Goal: Information Seeking & Learning: Learn about a topic

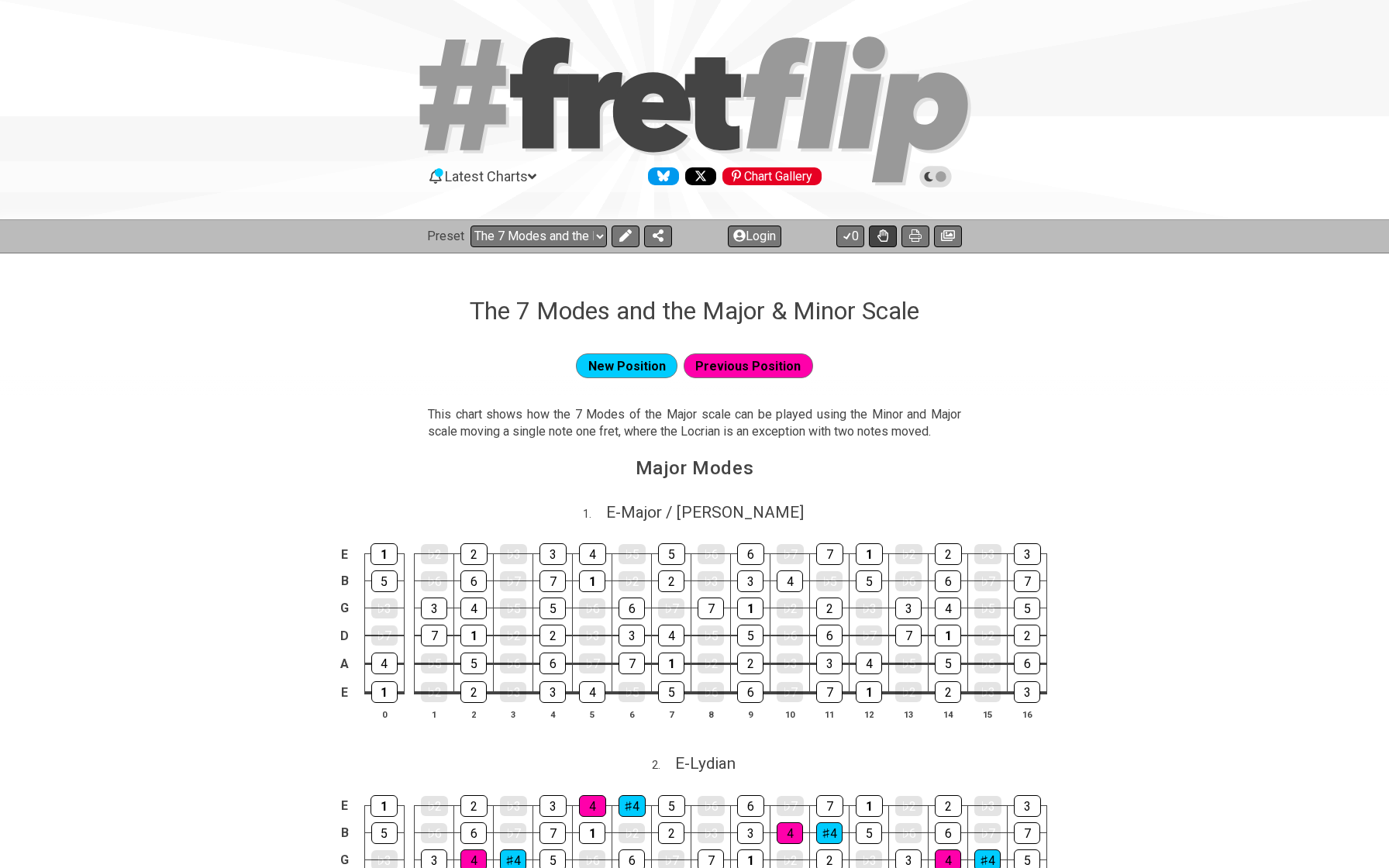
click at [889, 230] on button at bounding box center [883, 236] width 28 height 22
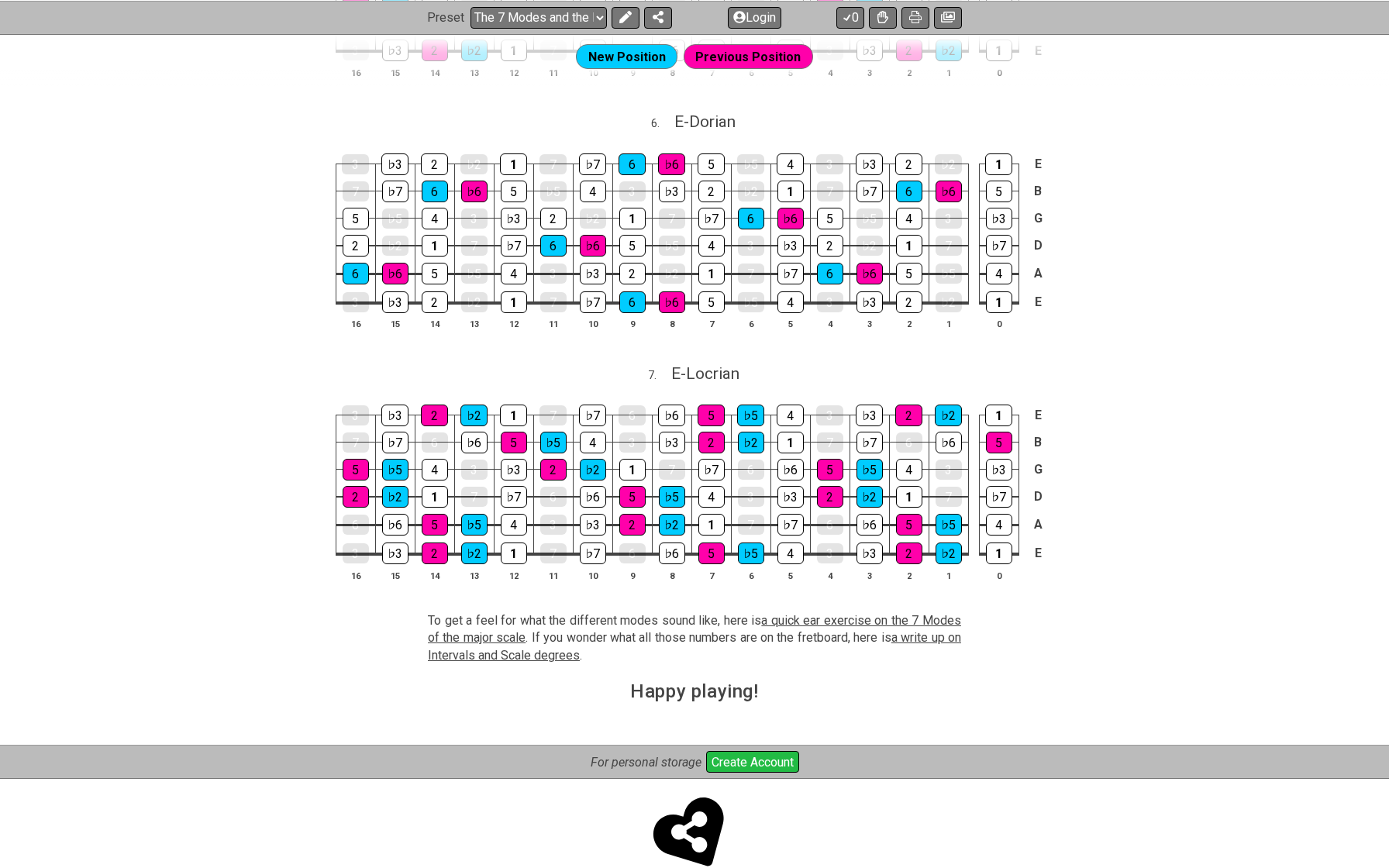
scroll to position [1687, 0]
click at [814, 614] on span "a quick ear exercise on the 7 Modes of the major scale" at bounding box center [694, 629] width 533 height 32
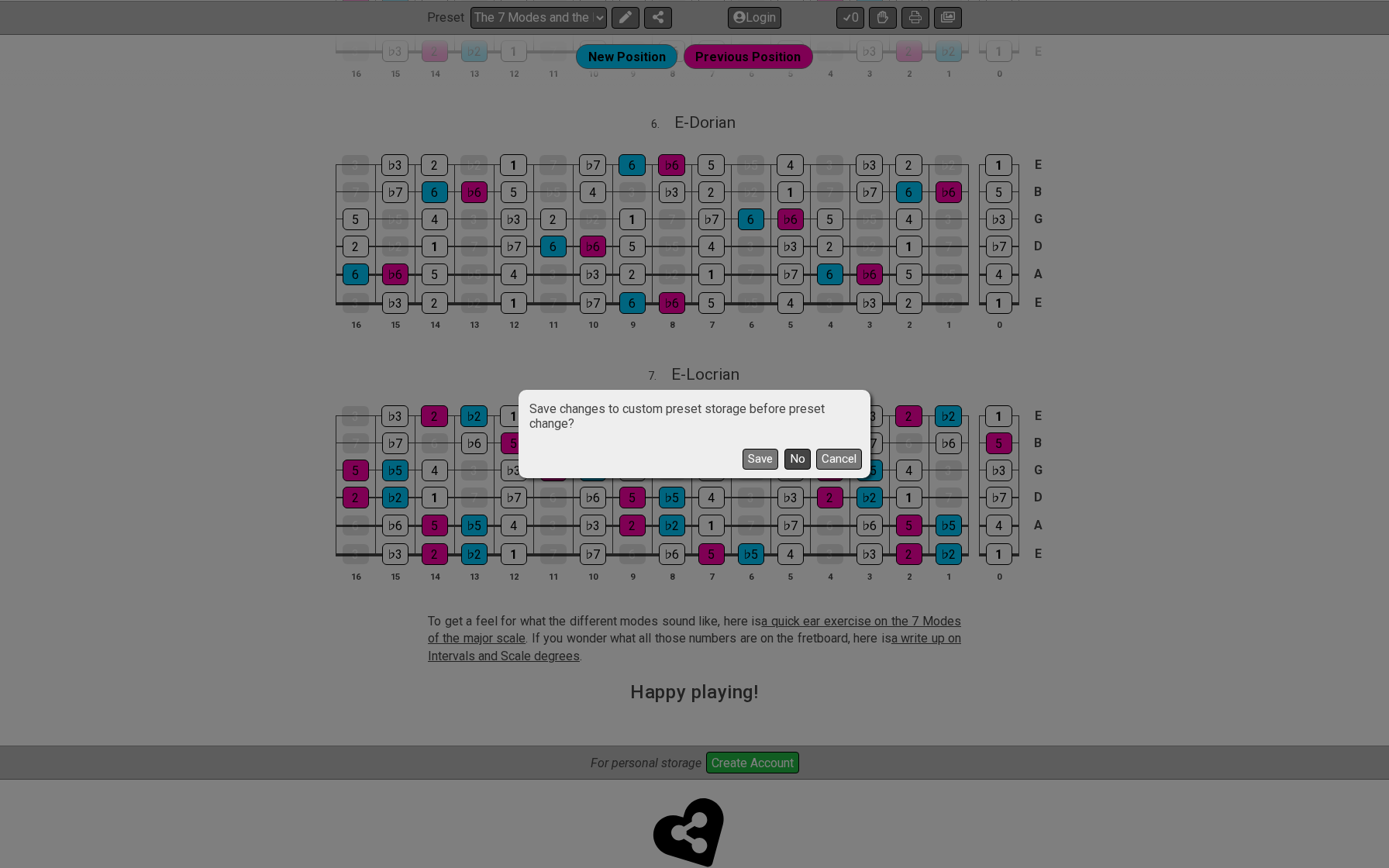
click at [795, 462] on button "No" at bounding box center [797, 460] width 26 height 21
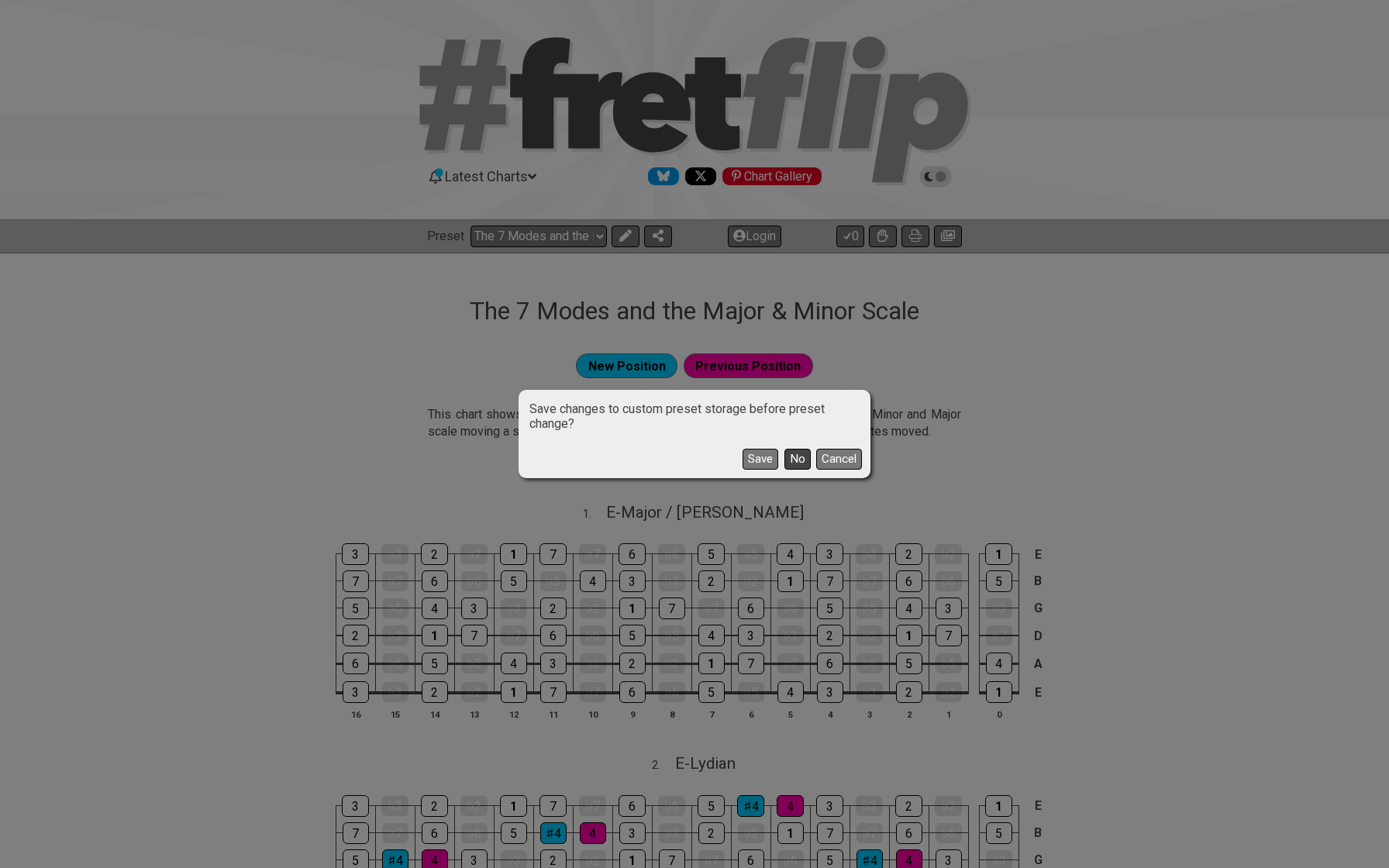
select select "/modes-and-relative-pitch"
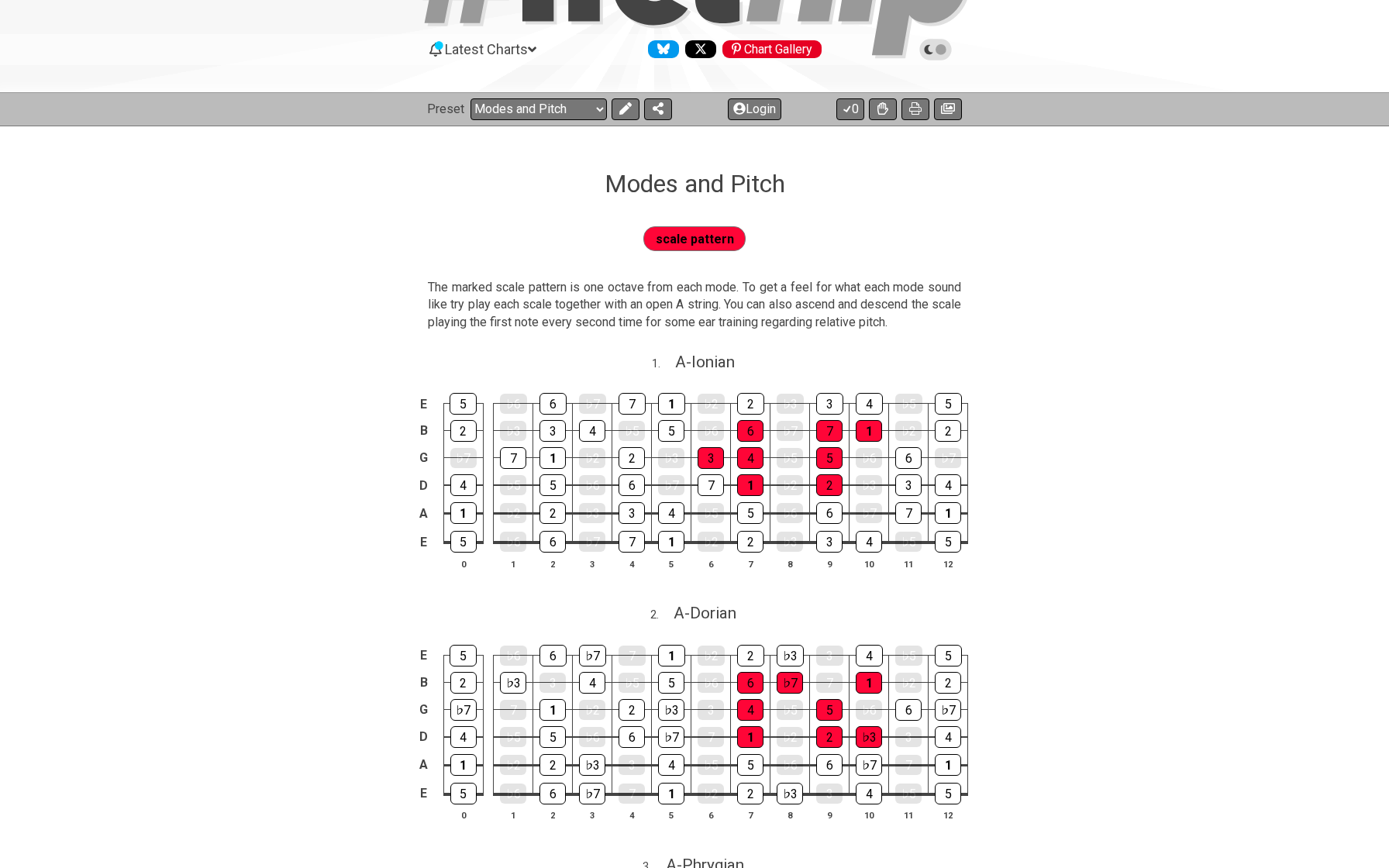
scroll to position [133, 0]
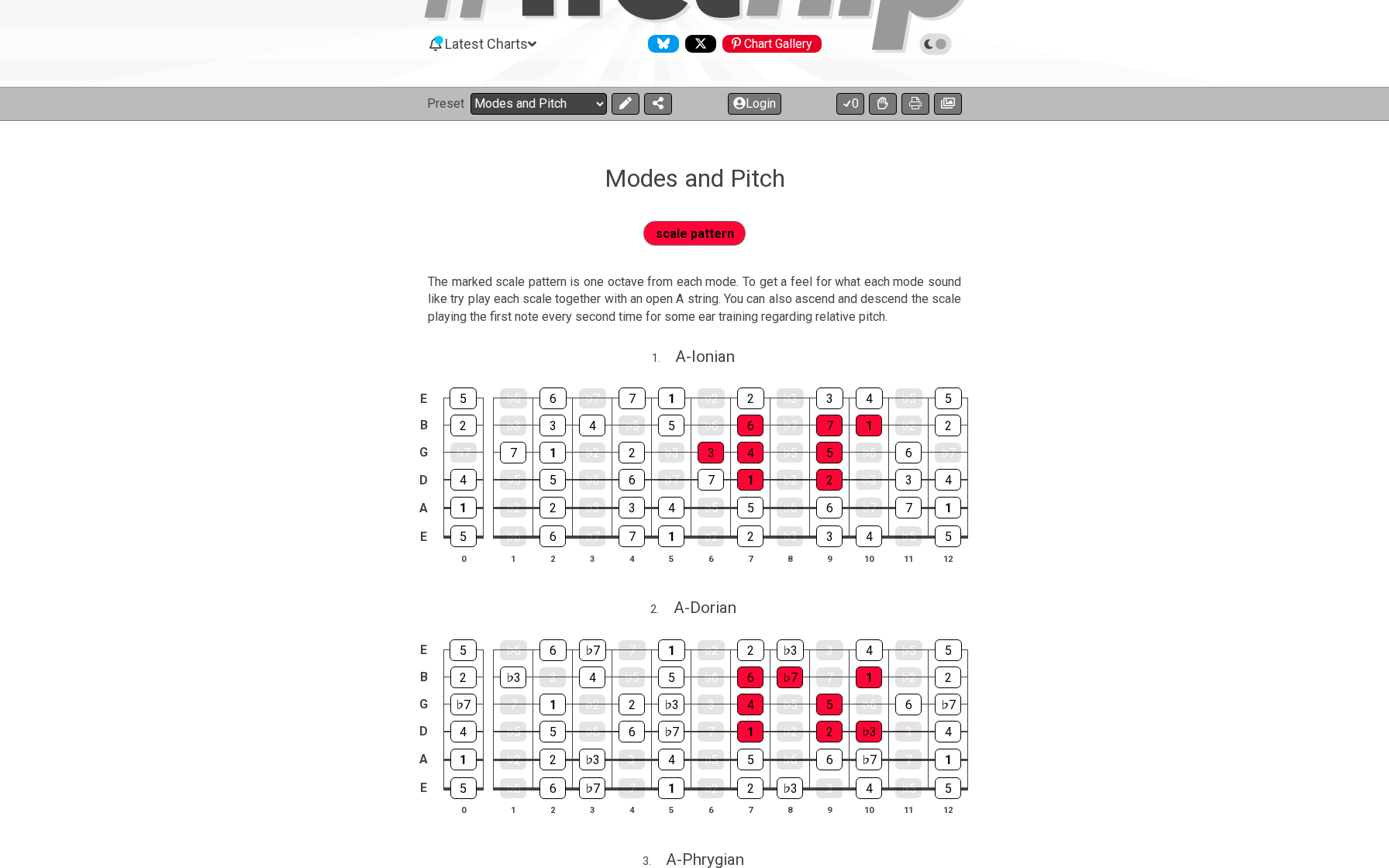
click at [548, 103] on select "Welcome to #fretflip! The 7 Modes and the Major & Minor Scale Custom Preset Min…" at bounding box center [539, 104] width 137 height 22
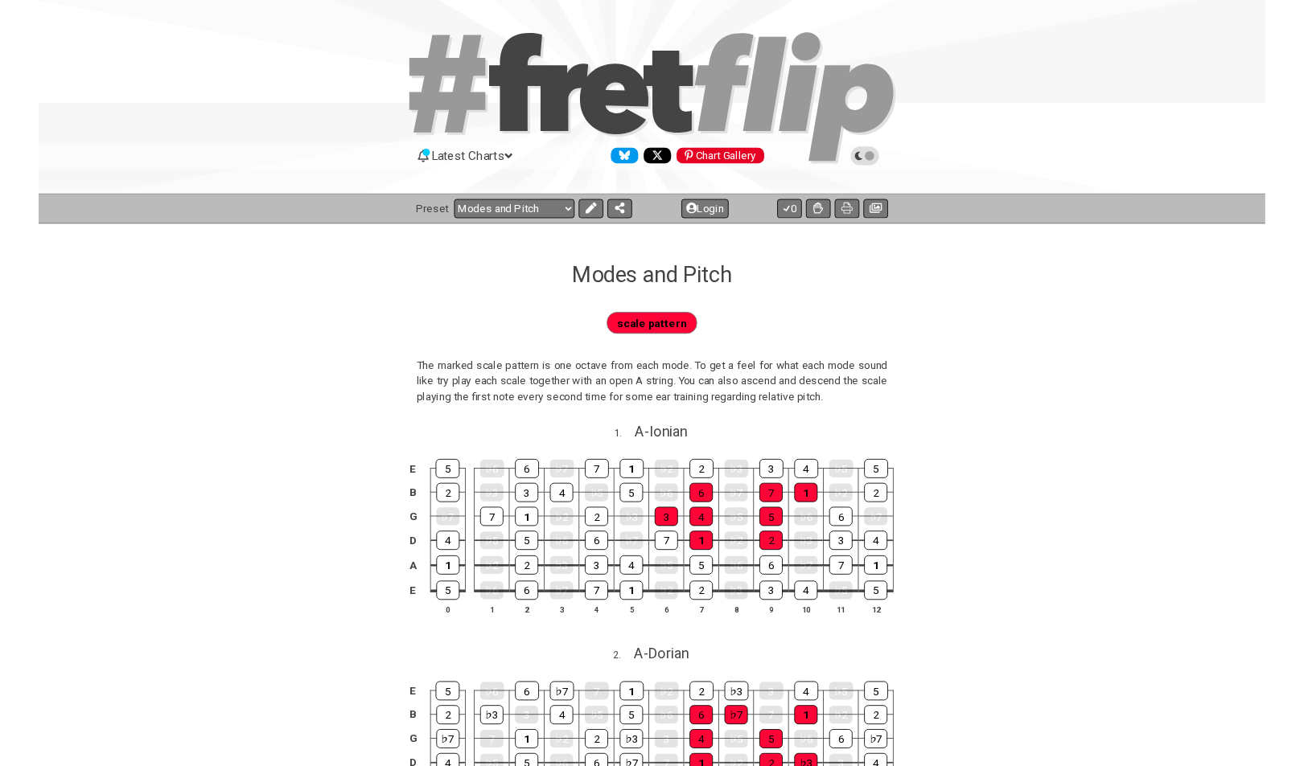
scroll to position [0, 0]
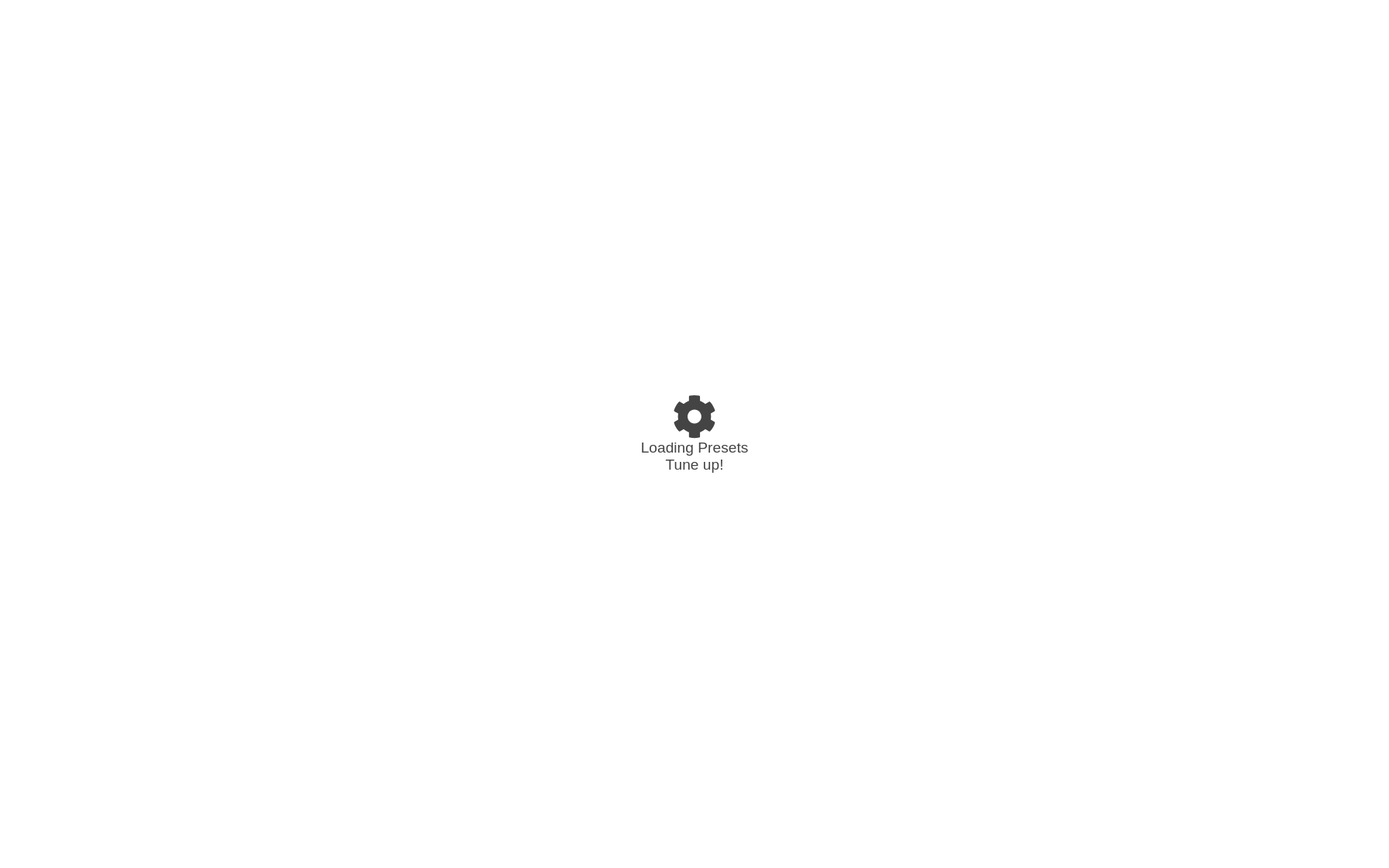
select select "/02VGM8YN"
